Goal: Check status: Check status

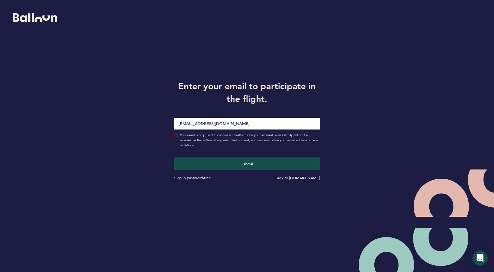
type input "[EMAIL_ADDRESS][DOMAIN_NAME]"
click at [247, 161] on button "Submit" at bounding box center [247, 163] width 146 height 13
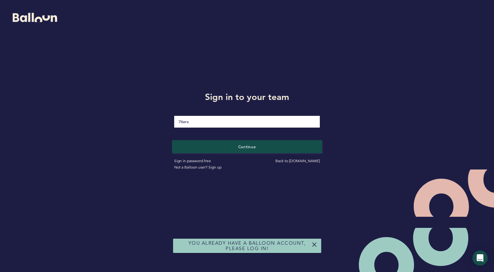
click at [223, 144] on button "Continue" at bounding box center [247, 146] width 150 height 13
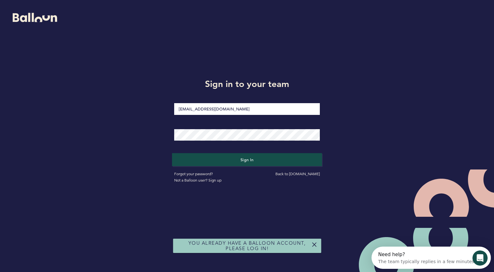
click at [227, 159] on button "Sign in" at bounding box center [247, 159] width 150 height 13
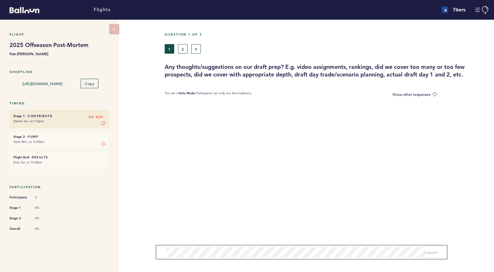
click at [182, 49] on button "2" at bounding box center [183, 49] width 10 height 10
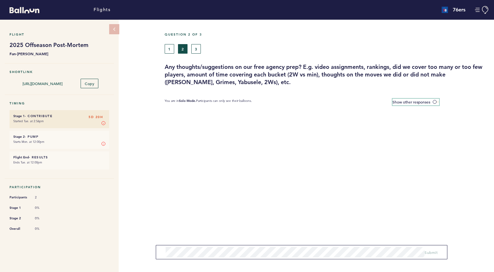
click at [435, 102] on span at bounding box center [436, 102] width 6 height 2
click at [0, 0] on input "Show other responses" at bounding box center [0, 0] width 0 height 0
click at [435, 102] on label "Hide other responses" at bounding box center [416, 102] width 45 height 7
click at [0, 0] on input "Hide other responses" at bounding box center [0, 0] width 0 height 0
click at [199, 50] on button "3" at bounding box center [196, 49] width 10 height 10
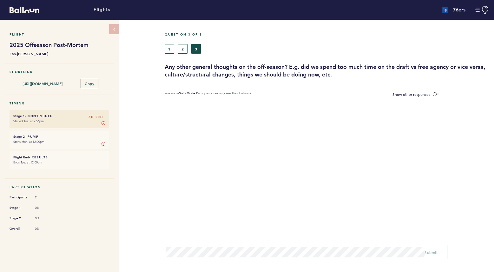
click at [172, 48] on button "1" at bounding box center [170, 49] width 10 height 10
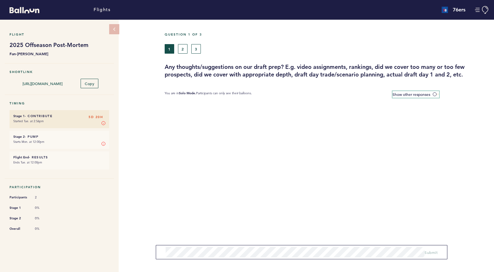
click at [433, 94] on span at bounding box center [436, 94] width 6 height 2
click at [0, 0] on input "Show other responses" at bounding box center [0, 0] width 0 height 0
click at [433, 94] on span at bounding box center [436, 94] width 6 height 2
click at [0, 0] on input "Hide other responses" at bounding box center [0, 0] width 0 height 0
click at [185, 49] on button "2" at bounding box center [183, 49] width 10 height 10
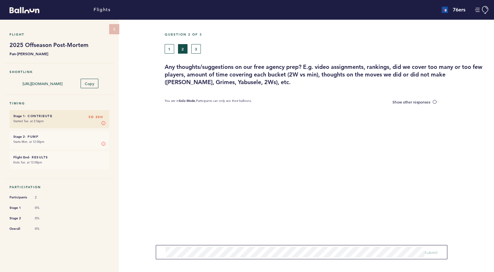
click at [173, 52] on button "1" at bounding box center [170, 49] width 10 height 10
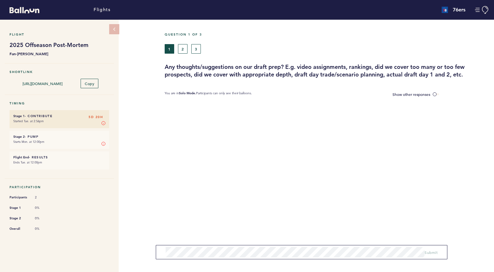
click at [195, 45] on button "3" at bounding box center [196, 49] width 10 height 10
